Goal: Task Accomplishment & Management: Use online tool/utility

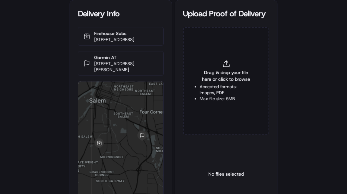
click at [220, 63] on div "Drag & drop your file here or click to browse Accepted formats: Images, PDF Max…" at bounding box center [226, 80] width 86 height 107
type input "C:\fakepath\2831147 pop.jpg"
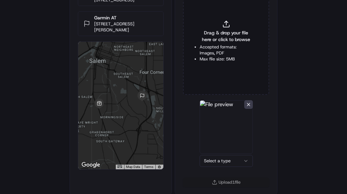
scroll to position [41, 0]
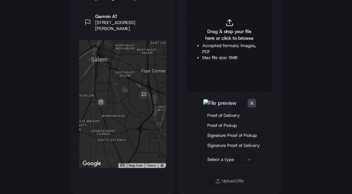
click at [220, 153] on html "Delivery Info Firehouse Subs [STREET_ADDRESS] Garmin AT [STREET_ADDRESS][PERSON…" at bounding box center [176, 56] width 352 height 194
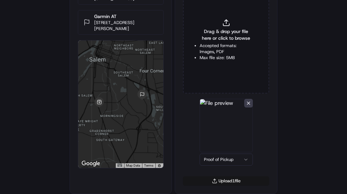
click at [231, 180] on button "Upload 1 file" at bounding box center [226, 180] width 86 height 9
click at [216, 65] on div "Drag & drop your file here or click to browse Accepted formats: Images, PDF Max…" at bounding box center [226, 39] width 86 height 107
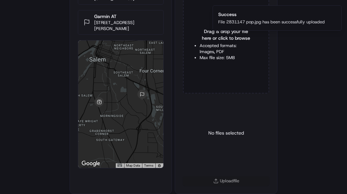
type input "C:\fakepath\2831147 pod.jpg"
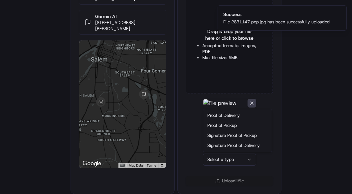
click at [220, 153] on html "Delivery Info Firehouse Subs [STREET_ADDRESS] Garmin AT [STREET_ADDRESS][PERSON…" at bounding box center [176, 56] width 352 height 194
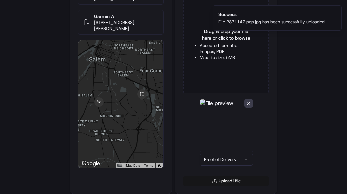
click at [223, 179] on button "Upload 1 file" at bounding box center [226, 180] width 86 height 9
click at [294, 142] on div "Delivery Info Firehouse Subs [STREET_ADDRESS] Garmin AT [STREET_ADDRESS][PERSON…" at bounding box center [173, 56] width 347 height 194
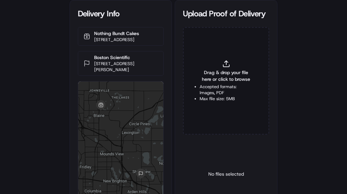
click at [298, 124] on div "Delivery Info Nothing Bundt Cakes 1540 109th Ave NE, Blaine, MN 55449, USA Bost…" at bounding box center [173, 97] width 347 height 194
click at [202, 65] on div "Drag & drop your file here or click to browse Accepted formats: Images, PDF Max…" at bounding box center [226, 80] width 86 height 107
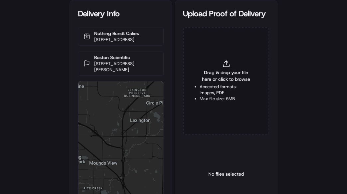
type input "C:\fakepath\2831849 pop.jpg"
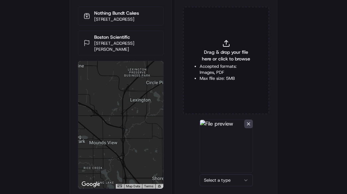
scroll to position [41, 0]
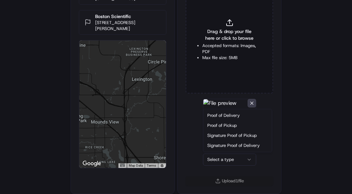
click at [224, 153] on html "Delivery Info Nothing Bundt Cakes 1540 109th Ave NE, Blaine, MN 55449, USA Bost…" at bounding box center [176, 56] width 352 height 194
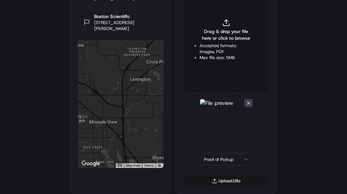
click at [221, 184] on button "Upload 1 file" at bounding box center [226, 180] width 86 height 9
click at [225, 46] on li "Accepted formats: Images, PDF" at bounding box center [226, 49] width 53 height 12
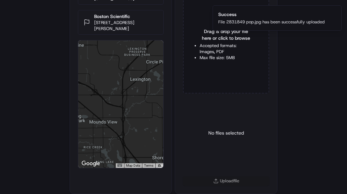
type input "C:\fakepath\2831849 pod.jpg"
click at [211, 181] on div "Upload 1 file" at bounding box center [226, 184] width 102 height 17
click at [217, 151] on img at bounding box center [226, 125] width 53 height 53
click at [217, 153] on html "Delivery Info Nothing Bundt Cakes 1540 109th Ave NE, Blaine, MN 55449, USA Bost…" at bounding box center [173, 56] width 347 height 194
click at [215, 180] on button "Upload 1 file" at bounding box center [226, 180] width 86 height 9
